Goal: Transaction & Acquisition: Purchase product/service

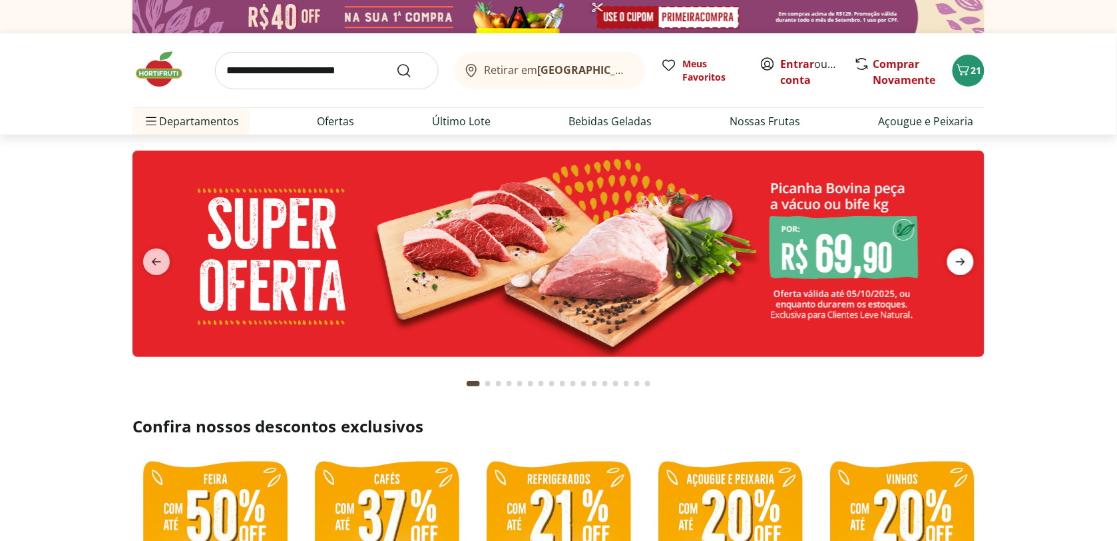
click at [953, 268] on icon "next" at bounding box center [961, 262] width 16 height 16
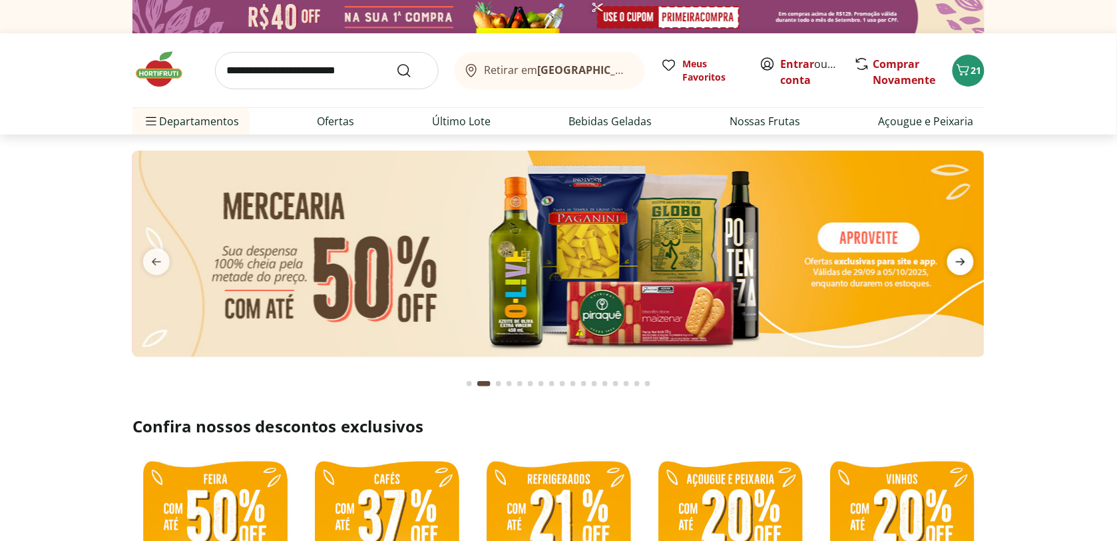
click at [951, 266] on span "next" at bounding box center [960, 261] width 27 height 27
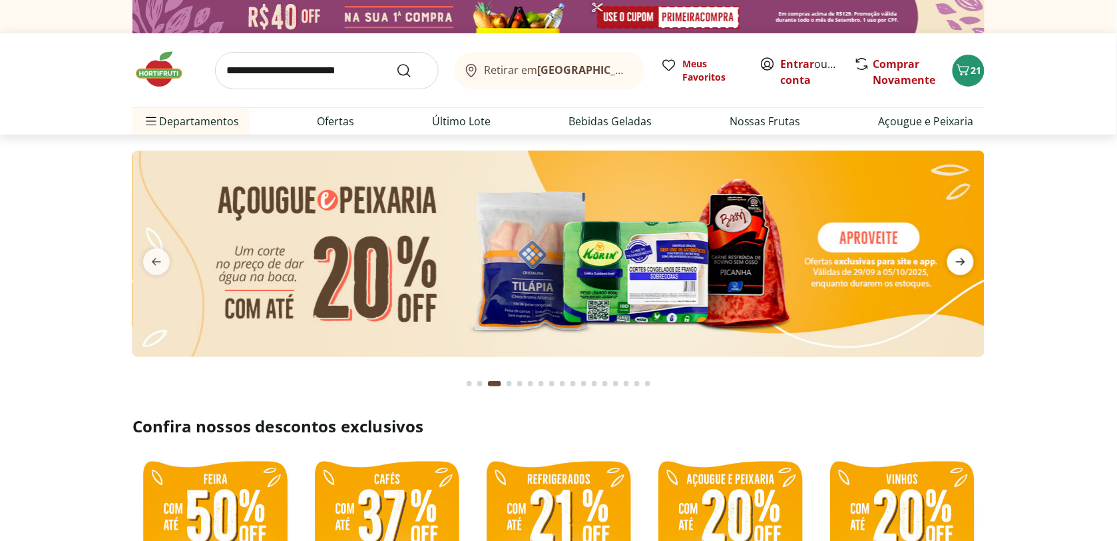
click at [950, 267] on span "next" at bounding box center [960, 261] width 27 height 27
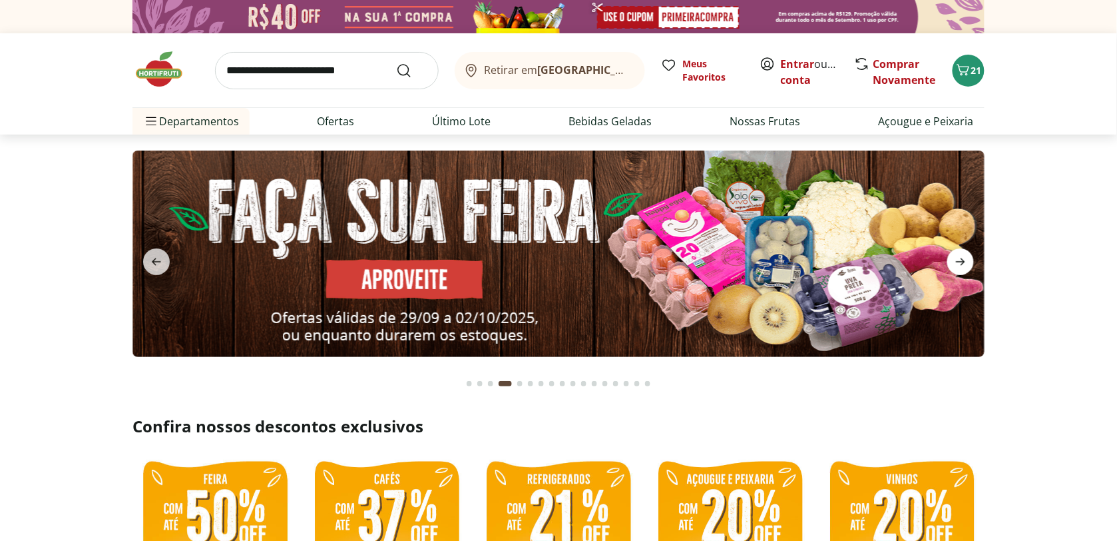
click at [950, 266] on span "next" at bounding box center [960, 261] width 27 height 27
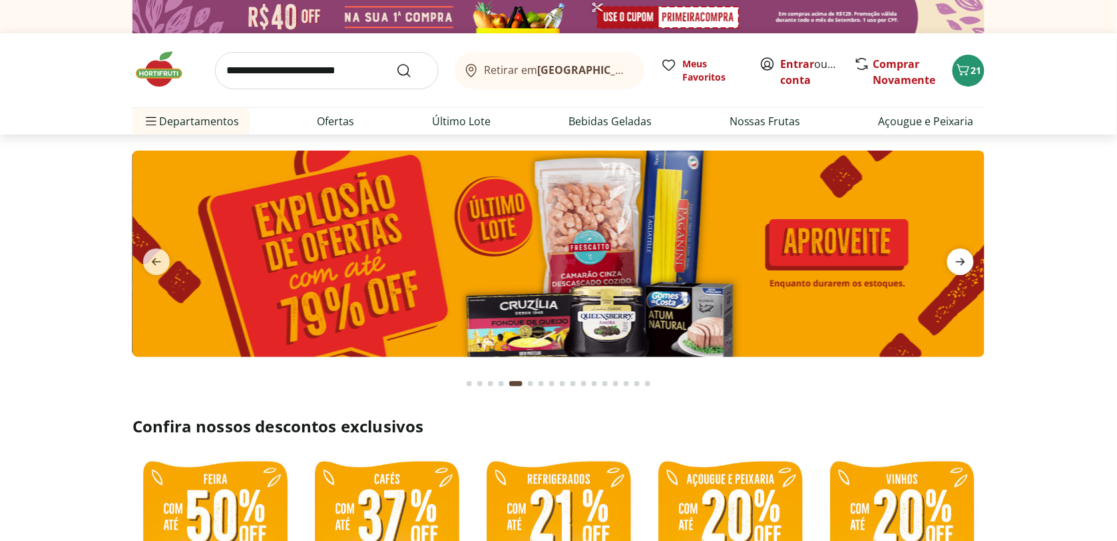
click at [947, 268] on span "next" at bounding box center [960, 261] width 27 height 27
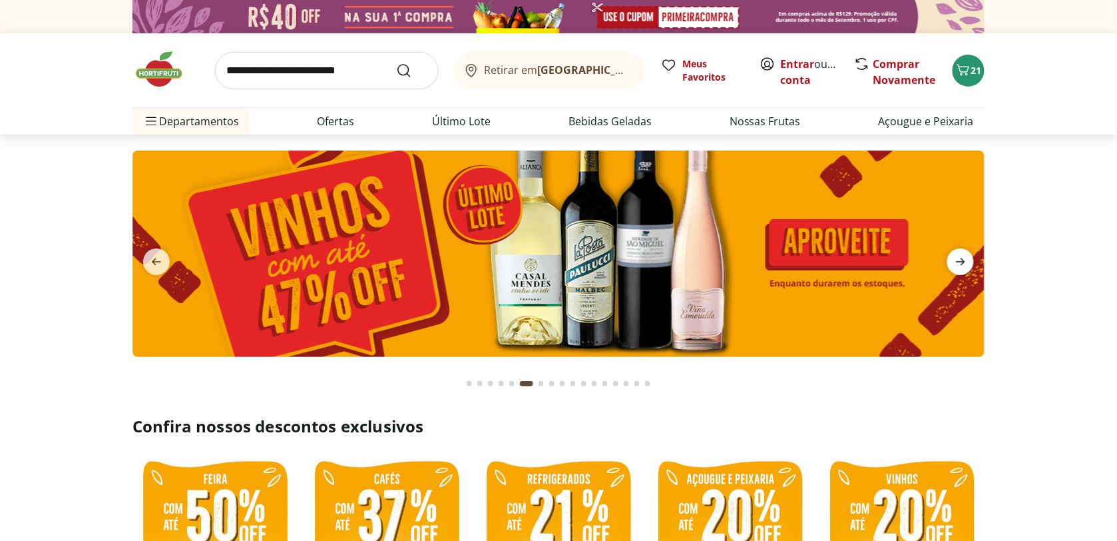
click at [953, 264] on icon "next" at bounding box center [961, 262] width 16 height 16
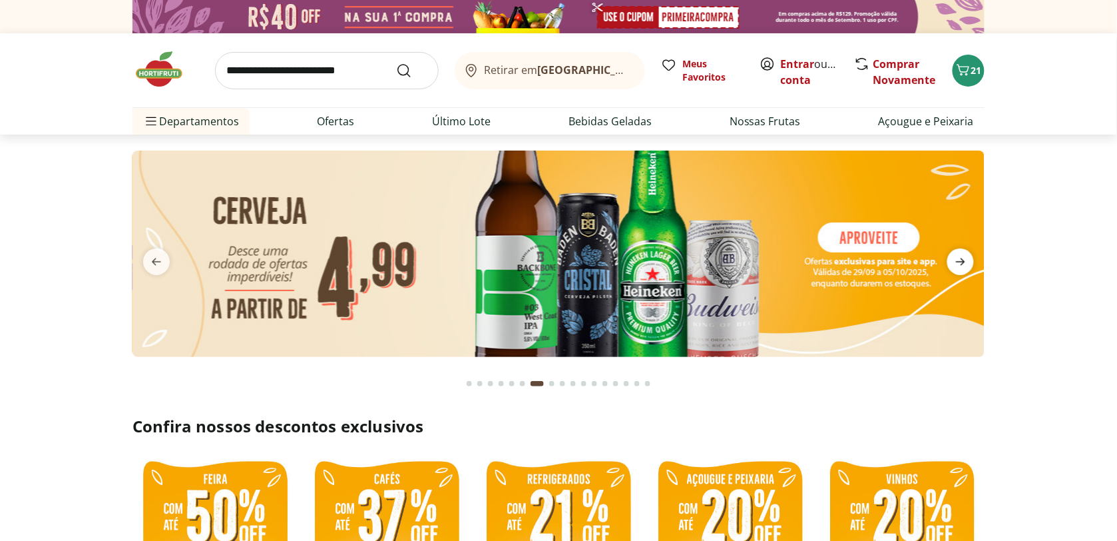
click at [952, 268] on span "next" at bounding box center [960, 261] width 27 height 27
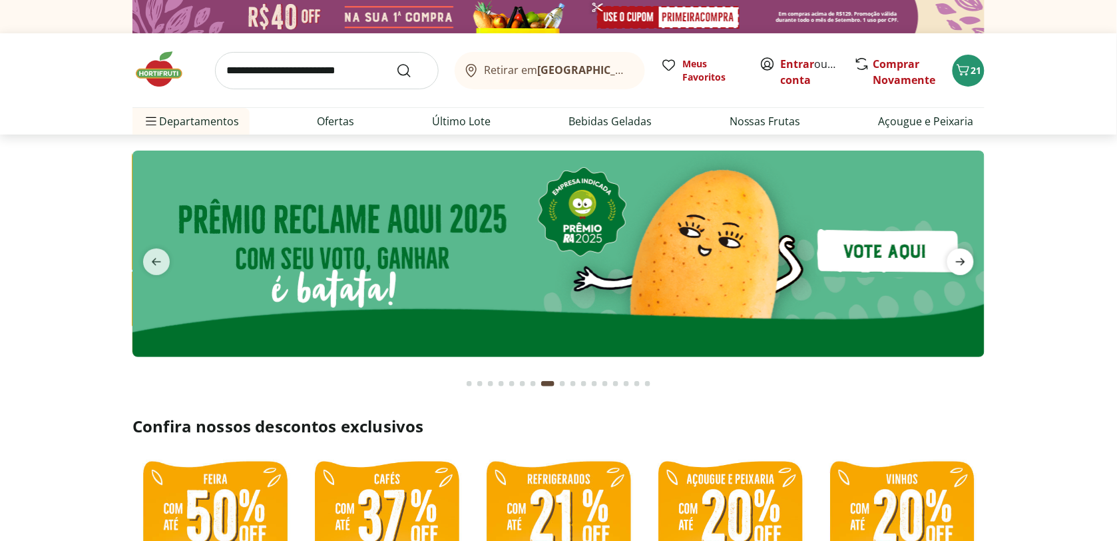
click at [952, 270] on span "next" at bounding box center [960, 261] width 27 height 27
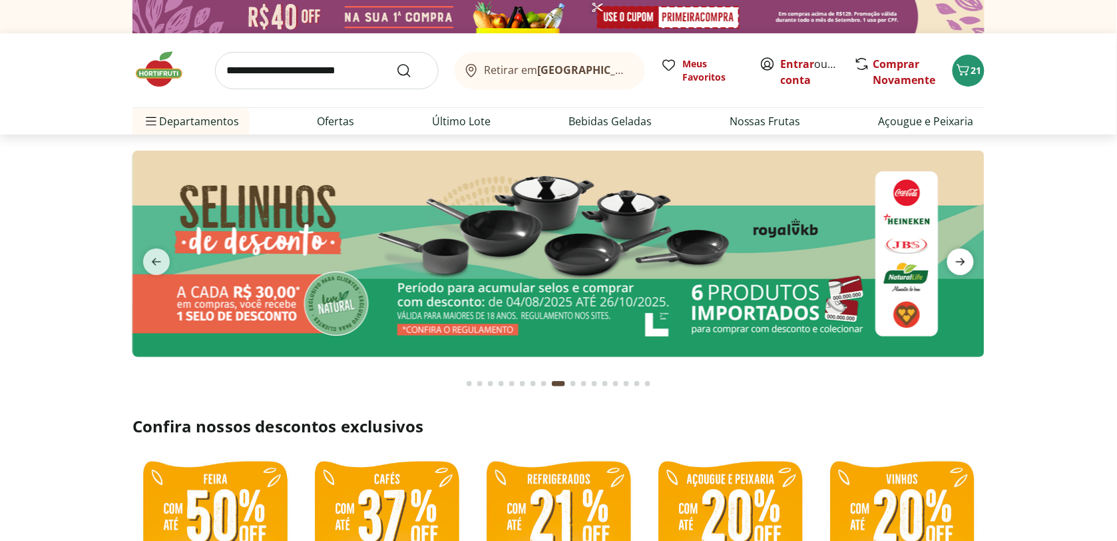
click at [952, 267] on span "next" at bounding box center [960, 261] width 27 height 27
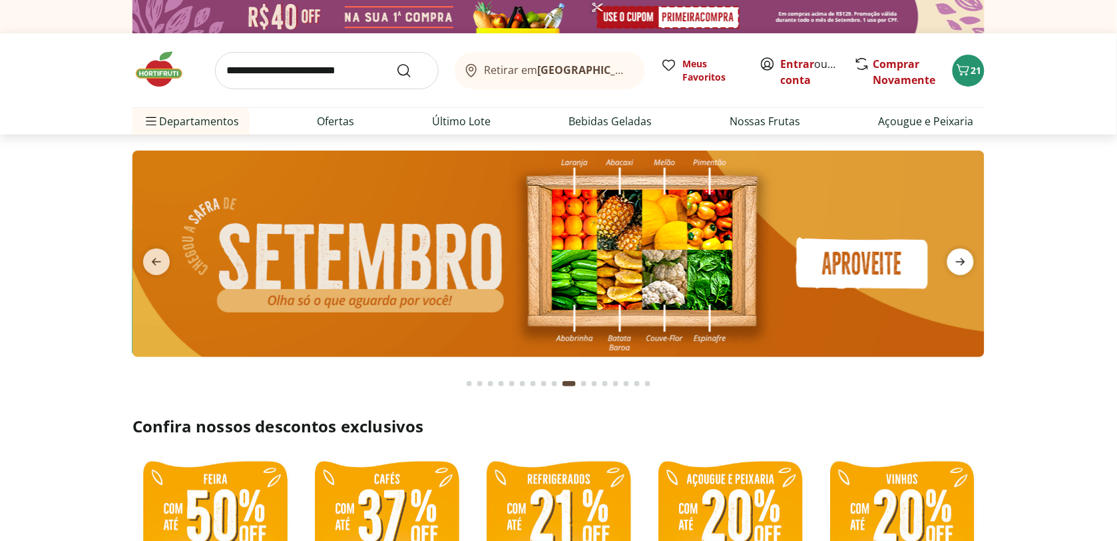
click at [952, 267] on span "next" at bounding box center [960, 261] width 27 height 27
click at [961, 255] on span "next" at bounding box center [960, 261] width 27 height 27
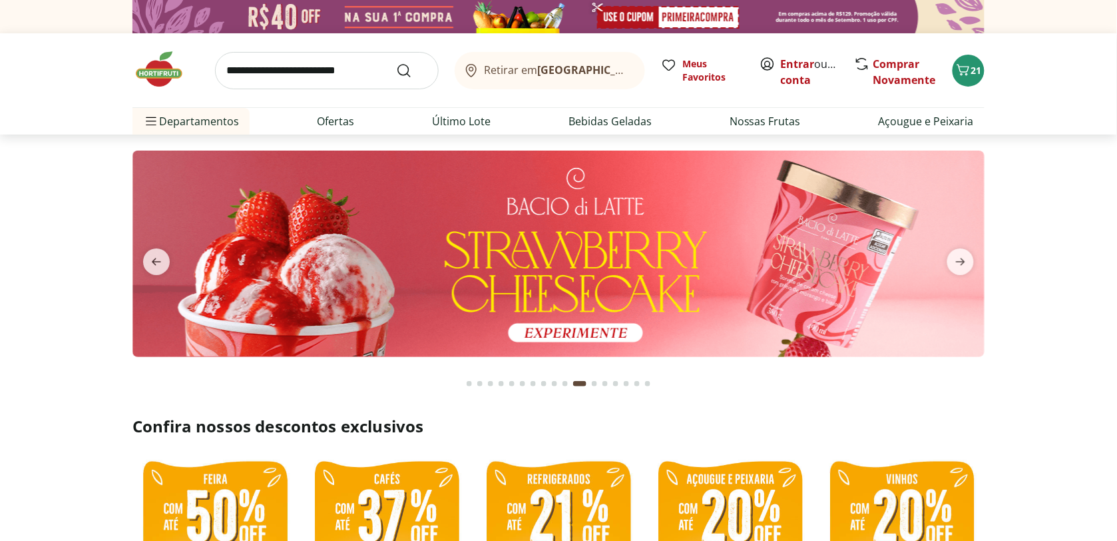
click at [993, 251] on section at bounding box center [558, 266] width 1117 height 265
click at [965, 262] on icon "next" at bounding box center [960, 261] width 9 height 7
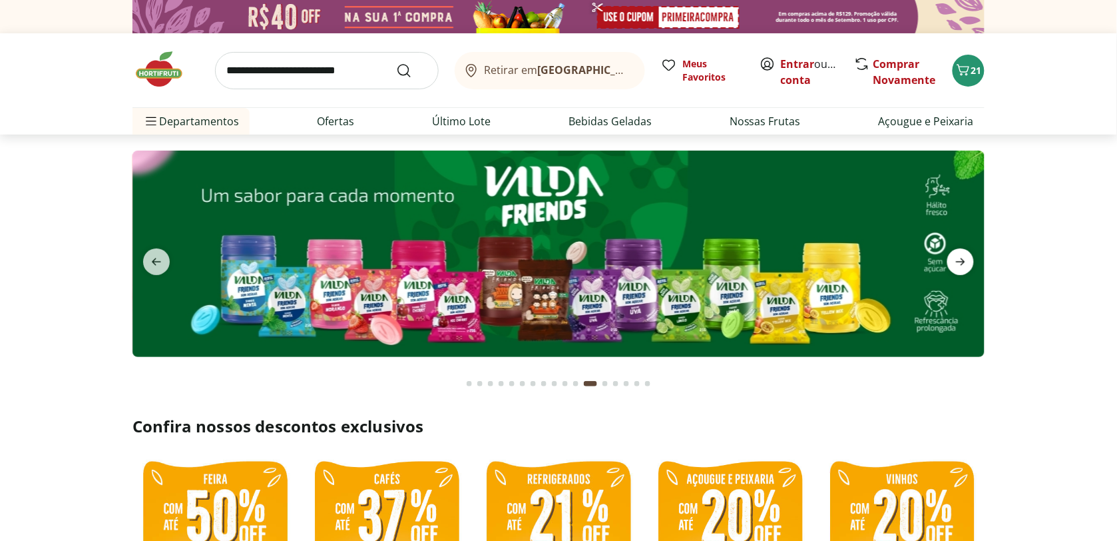
click at [965, 262] on icon "next" at bounding box center [960, 261] width 9 height 7
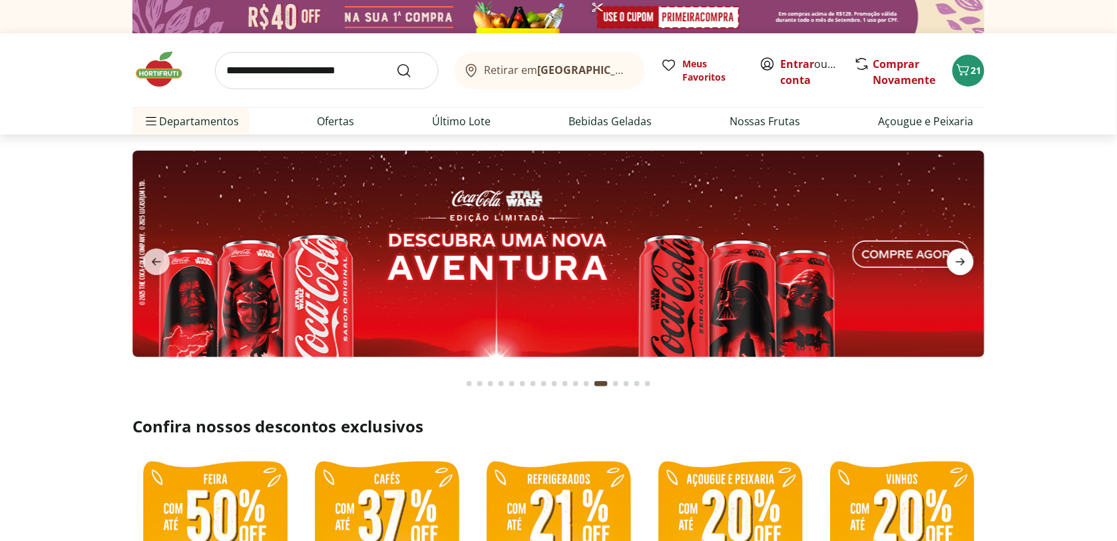
click at [966, 261] on icon "next" at bounding box center [961, 262] width 16 height 16
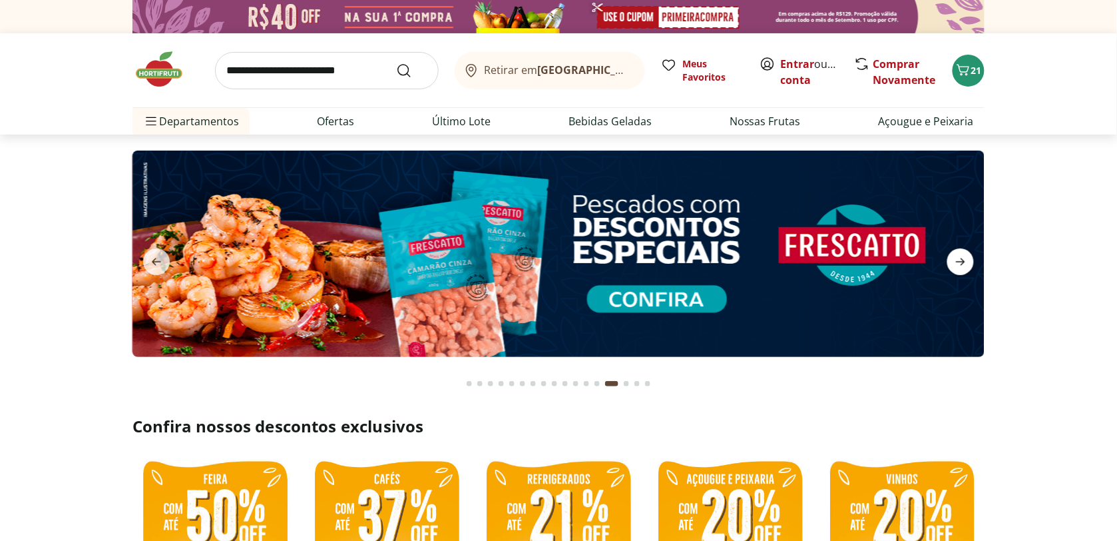
click at [966, 260] on icon "next" at bounding box center [961, 262] width 16 height 16
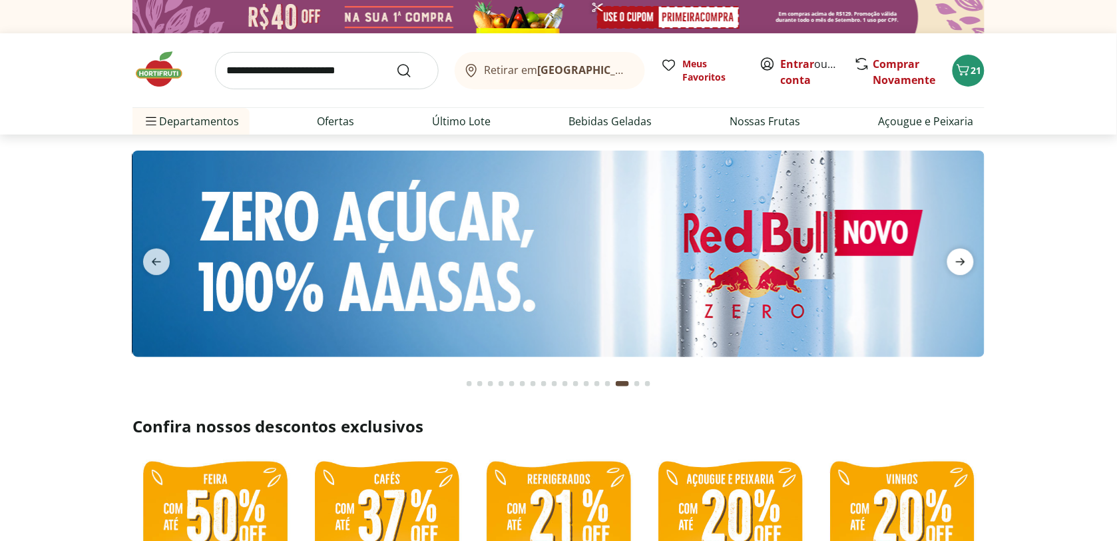
click at [966, 260] on icon "next" at bounding box center [961, 262] width 16 height 16
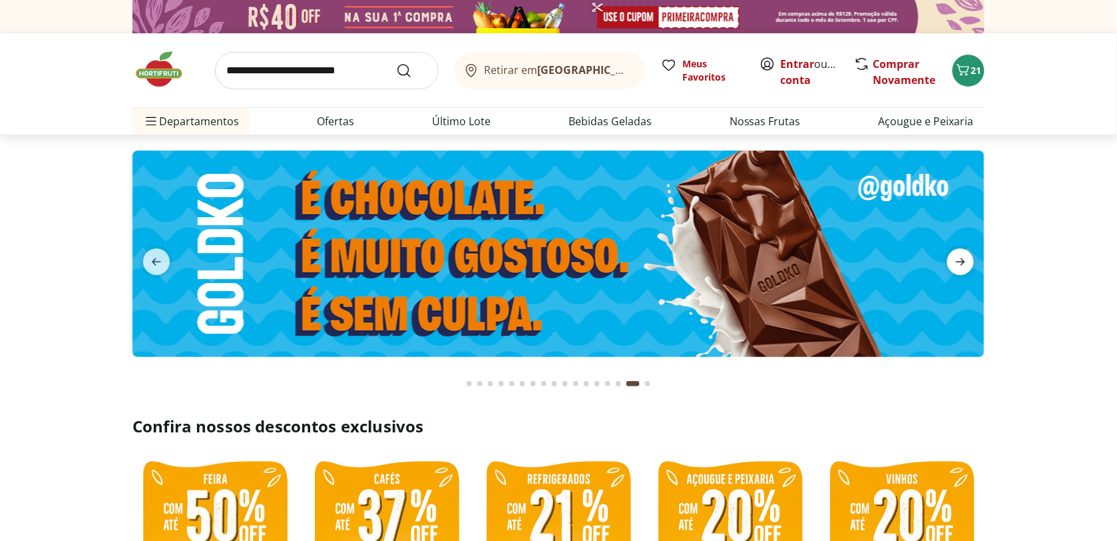
click at [966, 260] on icon "next" at bounding box center [961, 262] width 16 height 16
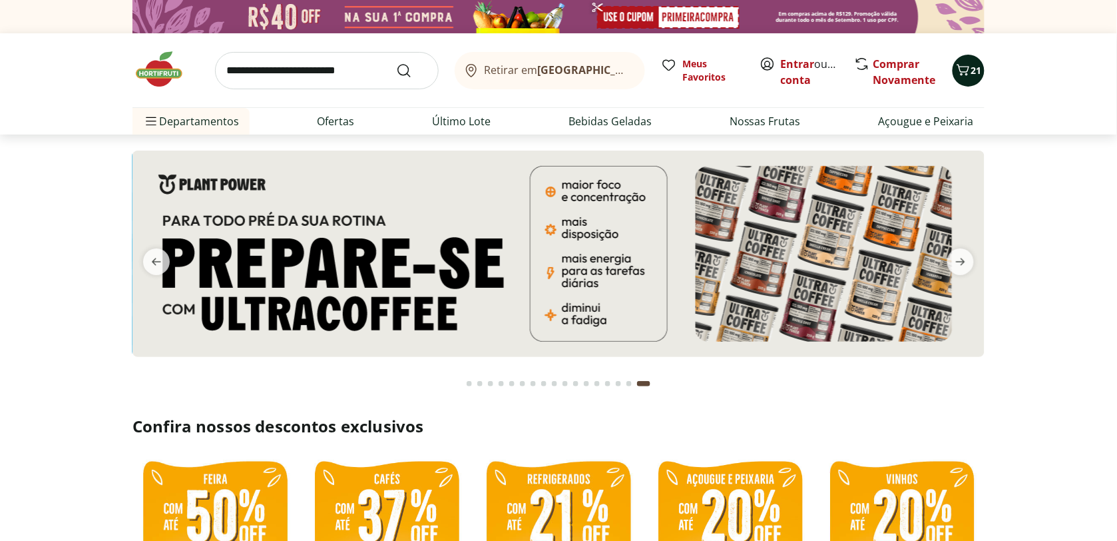
click at [966, 65] on icon "Carrinho" at bounding box center [963, 70] width 16 height 16
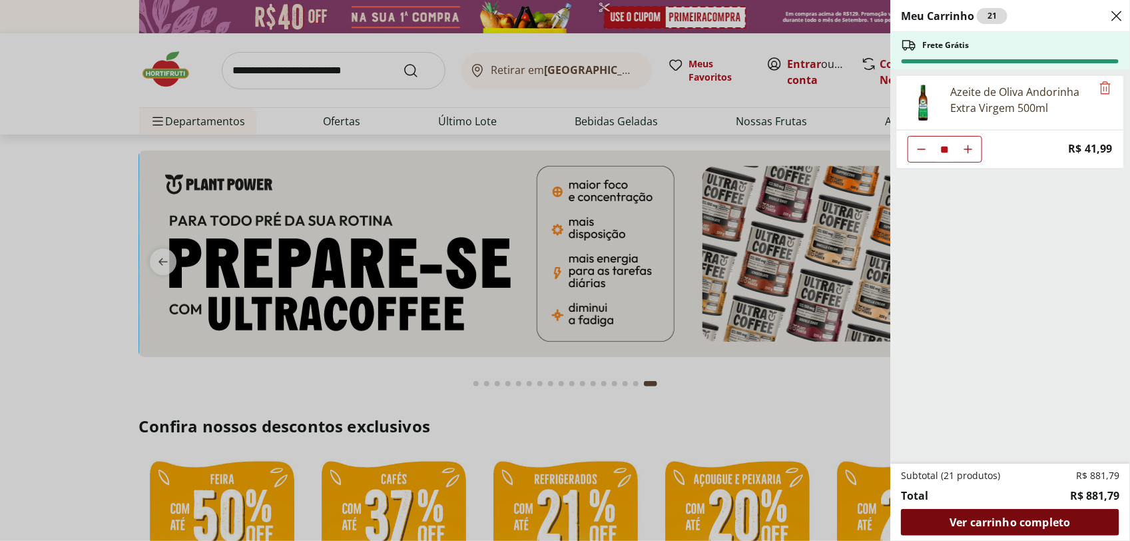
click at [1017, 531] on div "Ver carrinho completo" at bounding box center [1010, 522] width 218 height 27
